Goal: Navigation & Orientation: Find specific page/section

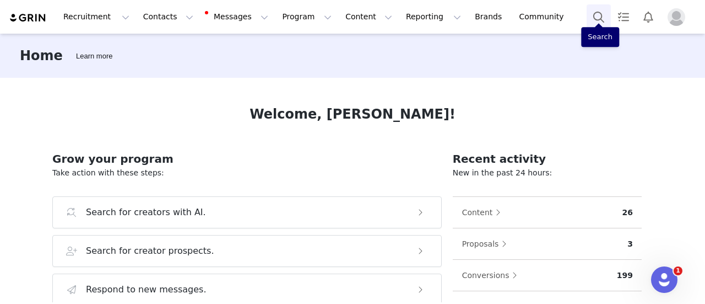
click at [601, 17] on button "Search" at bounding box center [599, 16] width 24 height 25
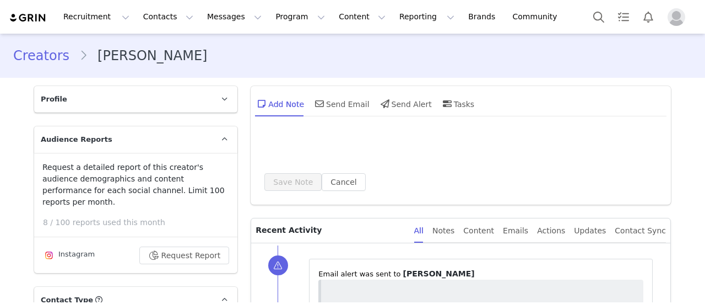
type input "+1 ([GEOGRAPHIC_DATA])"
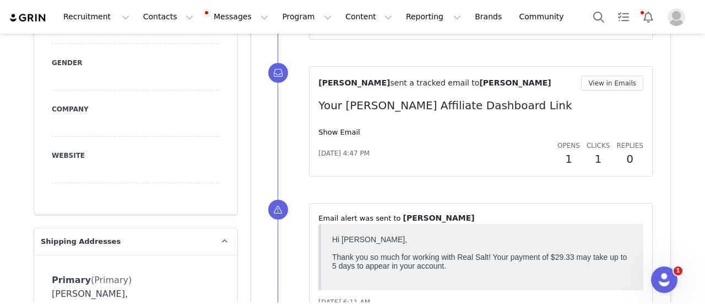
scroll to position [647, 0]
click at [323, 129] on link "Show Email" at bounding box center [338, 133] width 41 height 8
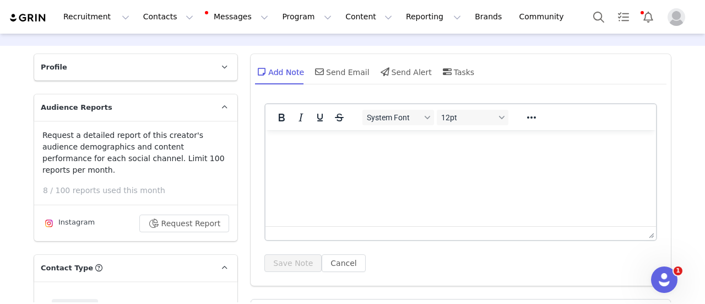
scroll to position [28, 0]
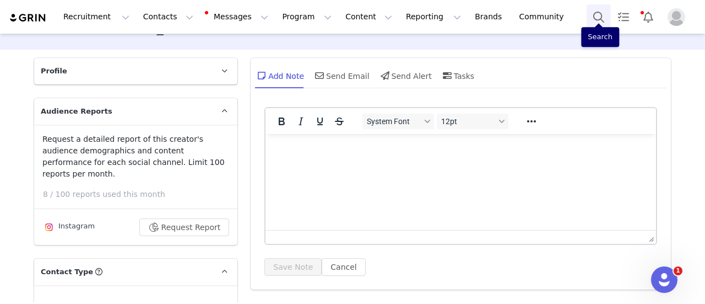
click at [602, 21] on button "Search" at bounding box center [599, 16] width 24 height 25
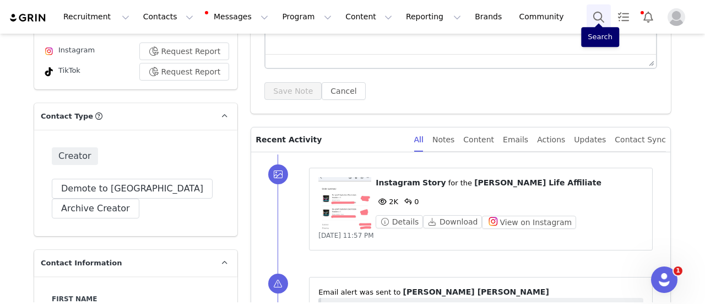
click at [602, 19] on button "Search" at bounding box center [599, 16] width 24 height 25
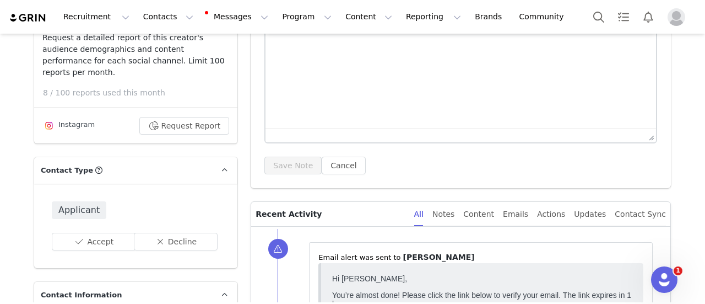
scroll to position [131, 0]
